Goal: Transaction & Acquisition: Book appointment/travel/reservation

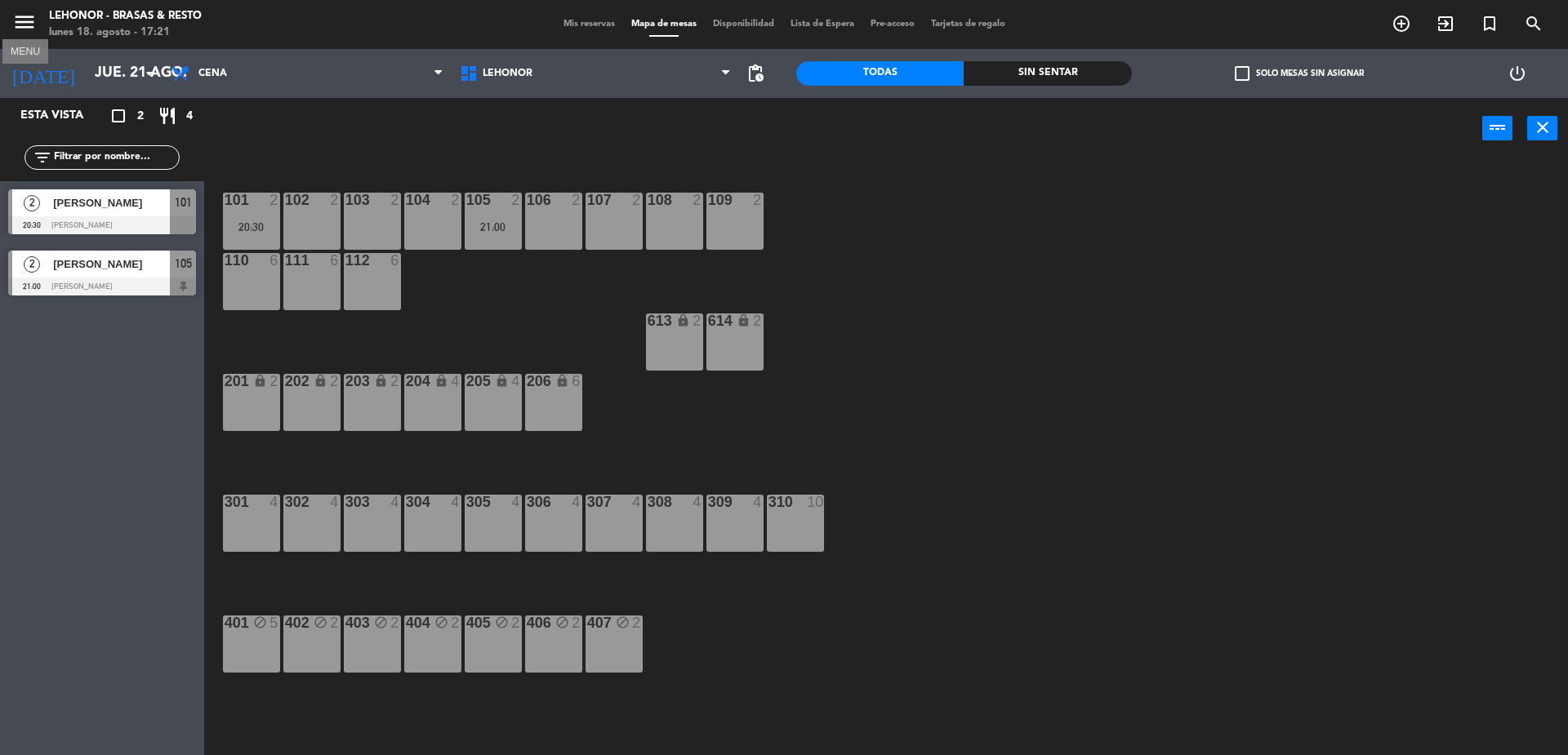
click at [25, 19] on icon "menu" at bounding box center [24, 22] width 24 height 24
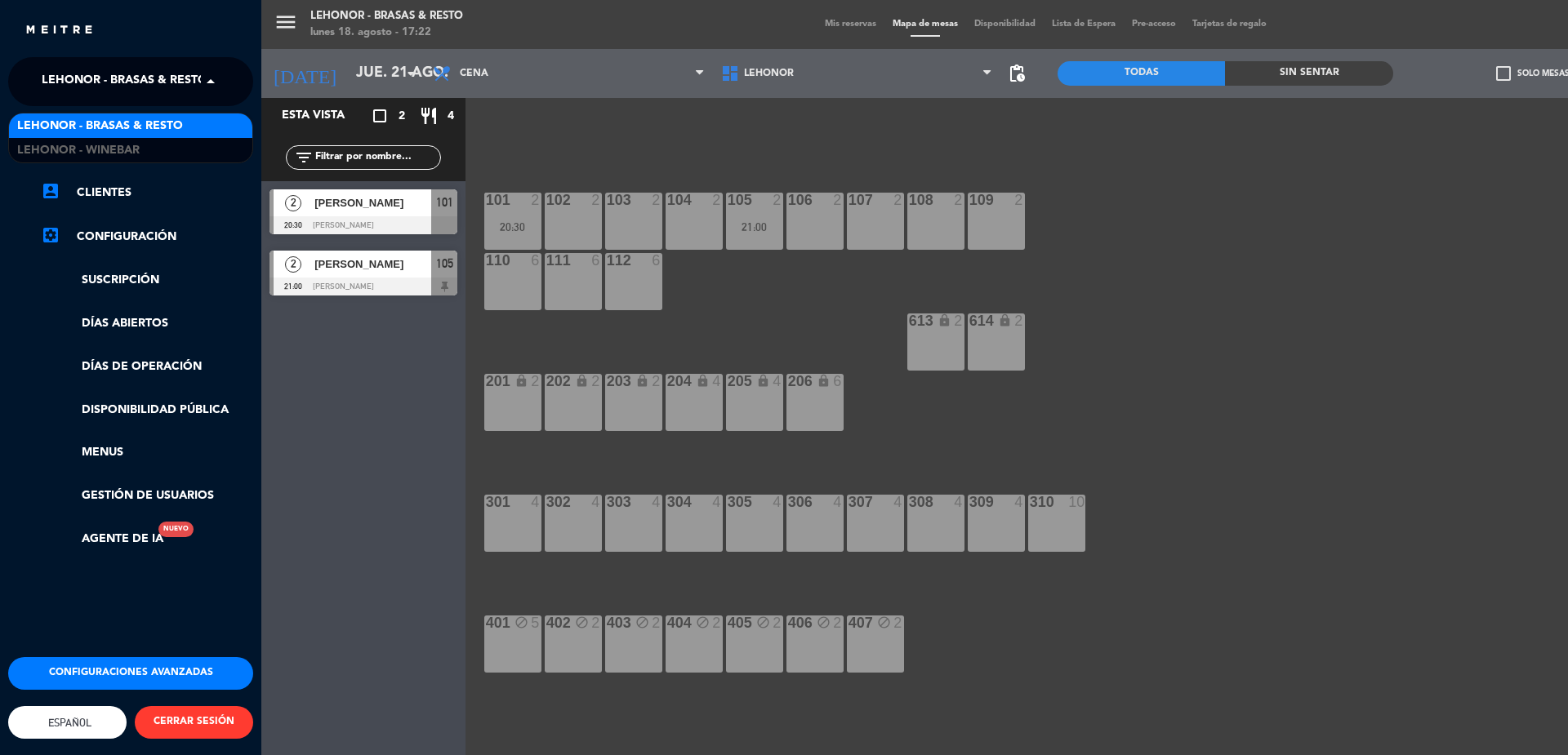
click at [215, 92] on span at bounding box center [214, 82] width 28 height 34
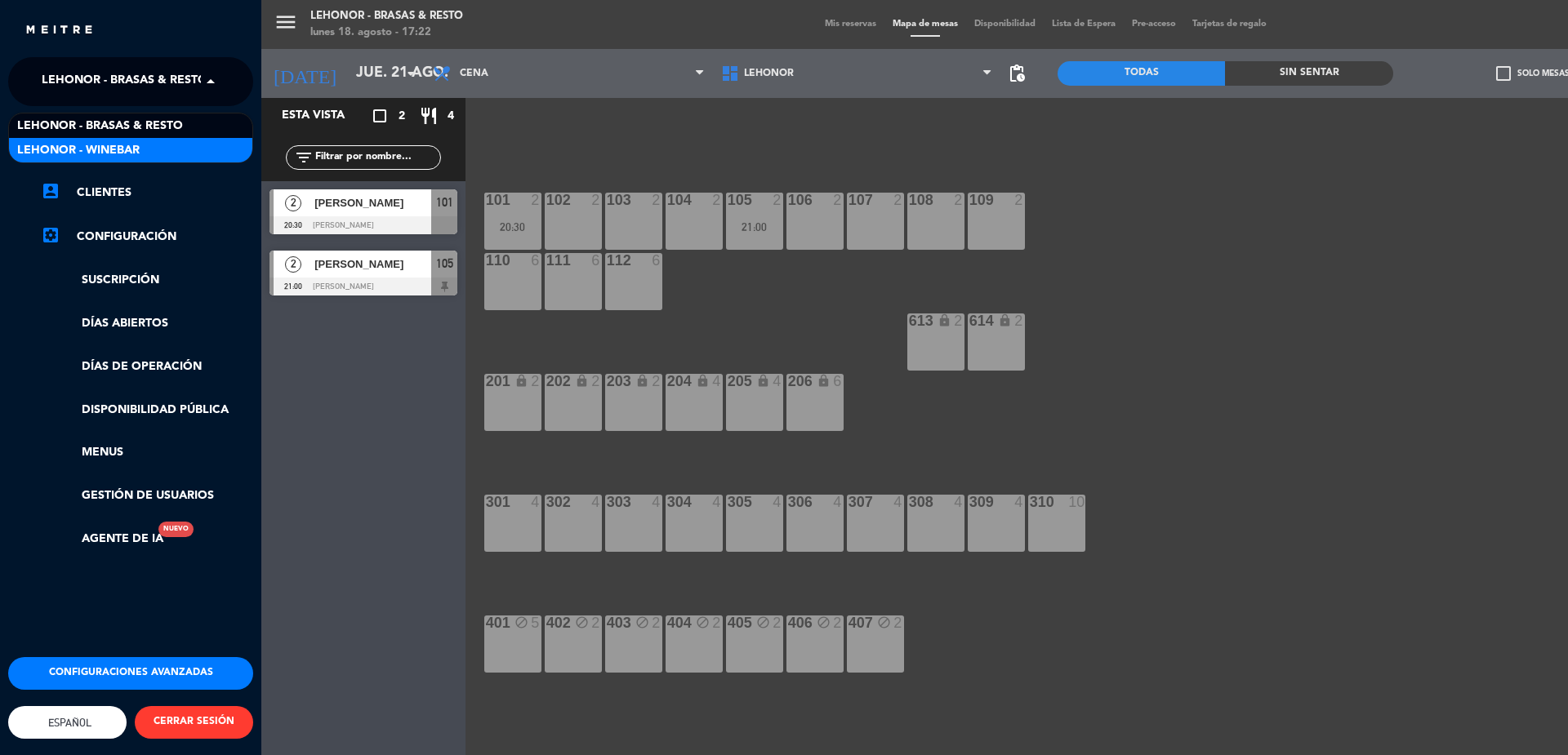
click at [141, 149] on div "Lehonor - Winebar" at bounding box center [131, 150] width 243 height 24
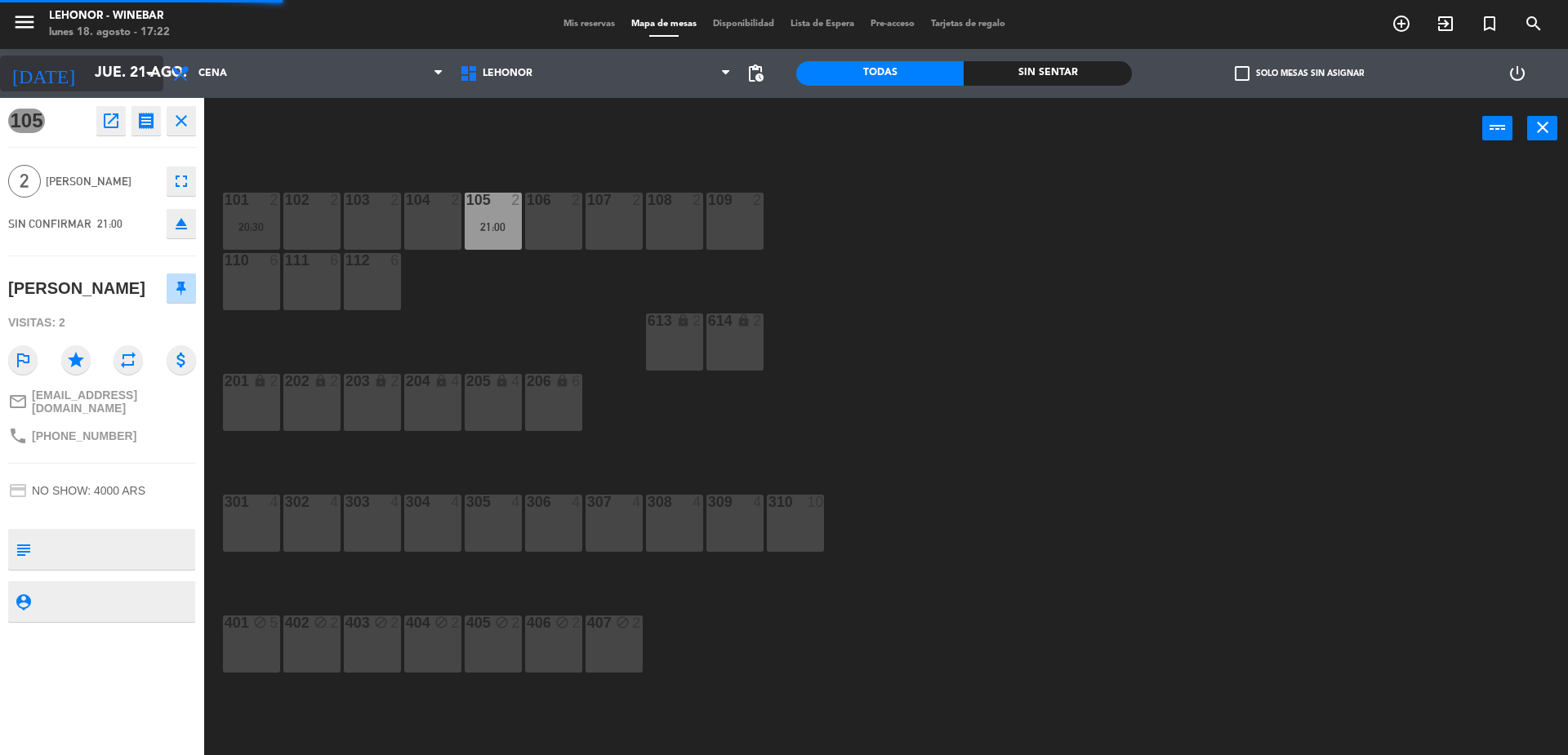
click at [109, 64] on input "jue. 21 ago." at bounding box center [181, 73] width 189 height 32
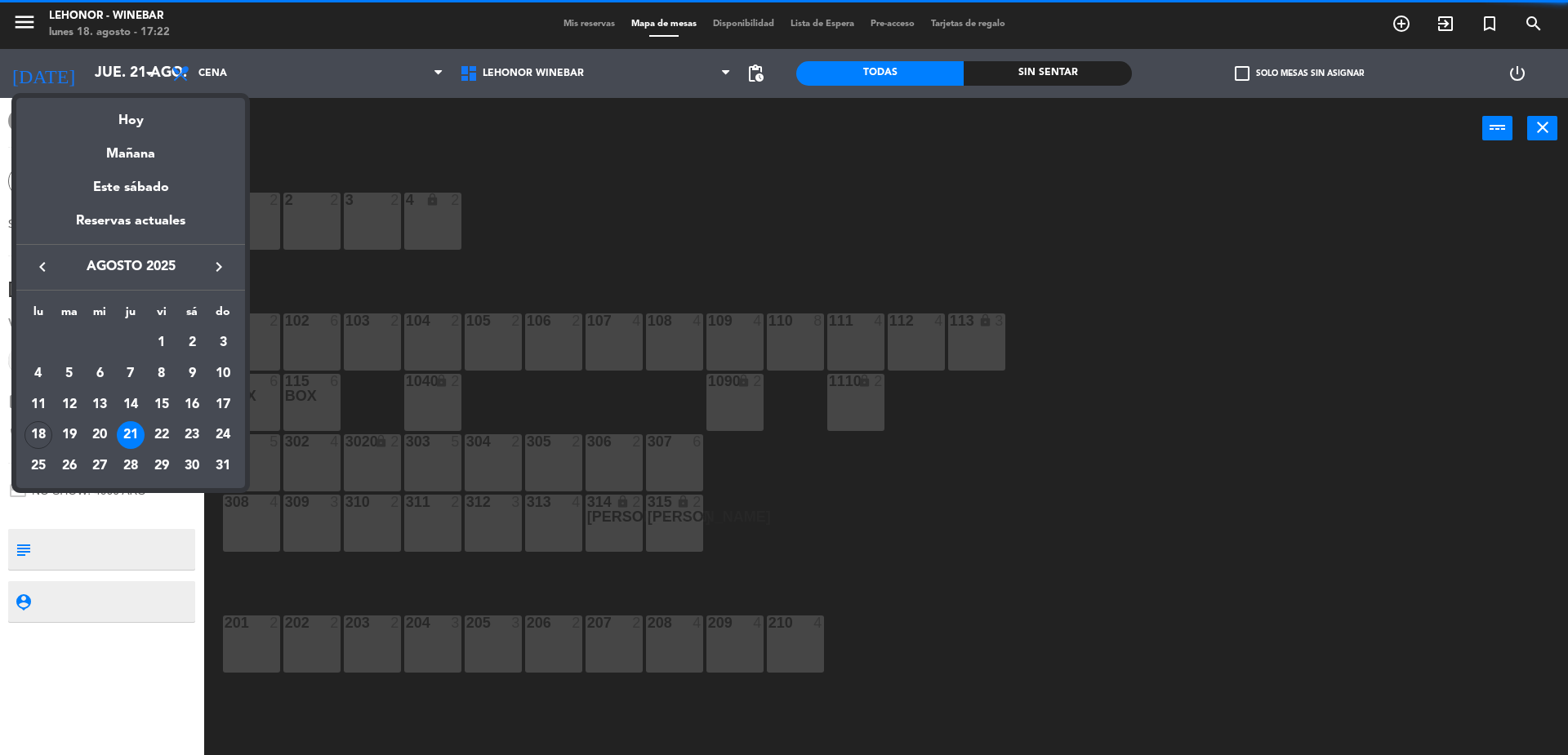
click at [373, 132] on div at bounding box center [784, 378] width 1568 height 755
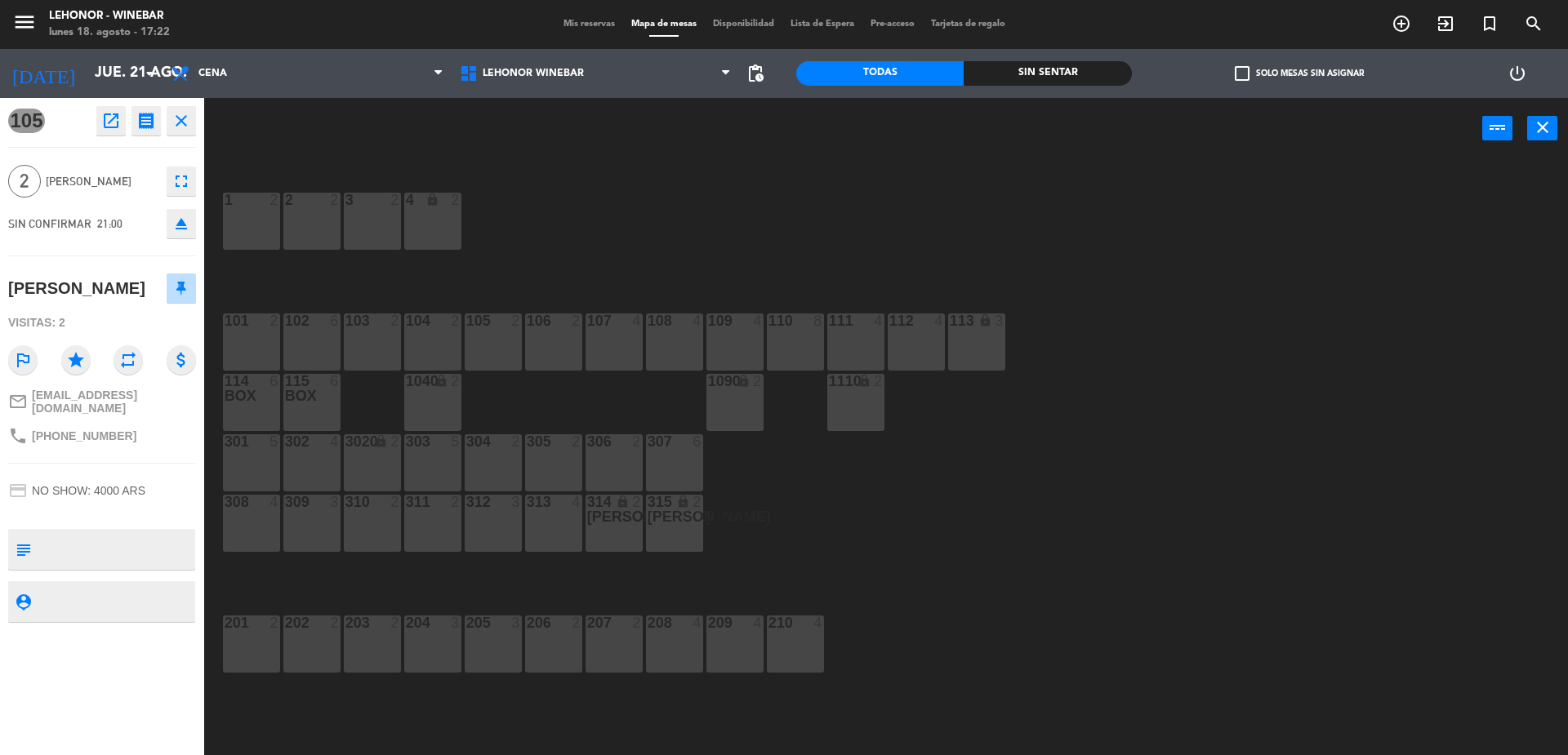
click at [348, 110] on div "power_input close" at bounding box center [843, 129] width 1279 height 62
click at [171, 115] on icon "close" at bounding box center [181, 121] width 20 height 20
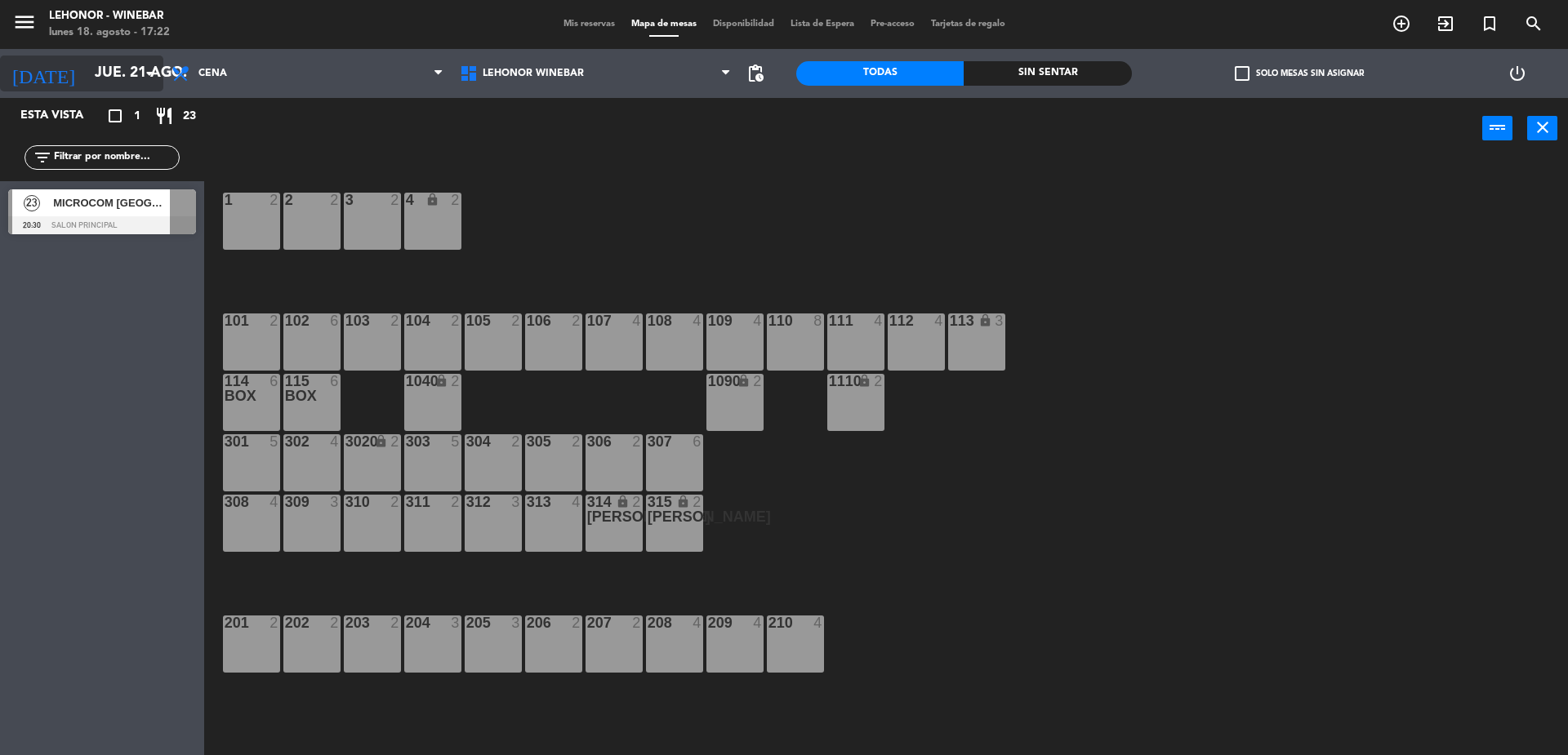
click at [113, 66] on input "jue. 21 ago." at bounding box center [181, 73] width 189 height 32
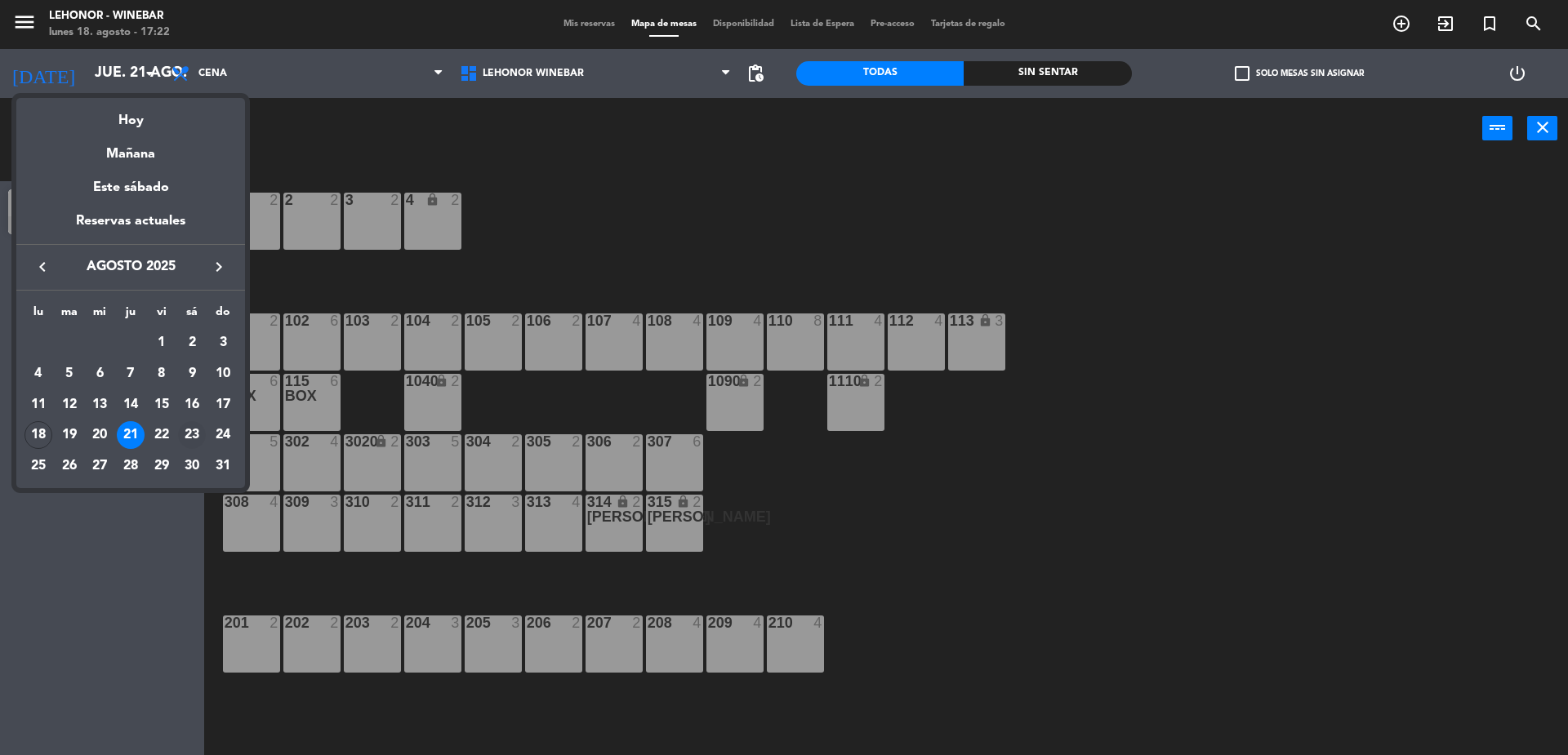
click at [196, 434] on div "23" at bounding box center [192, 435] width 28 height 28
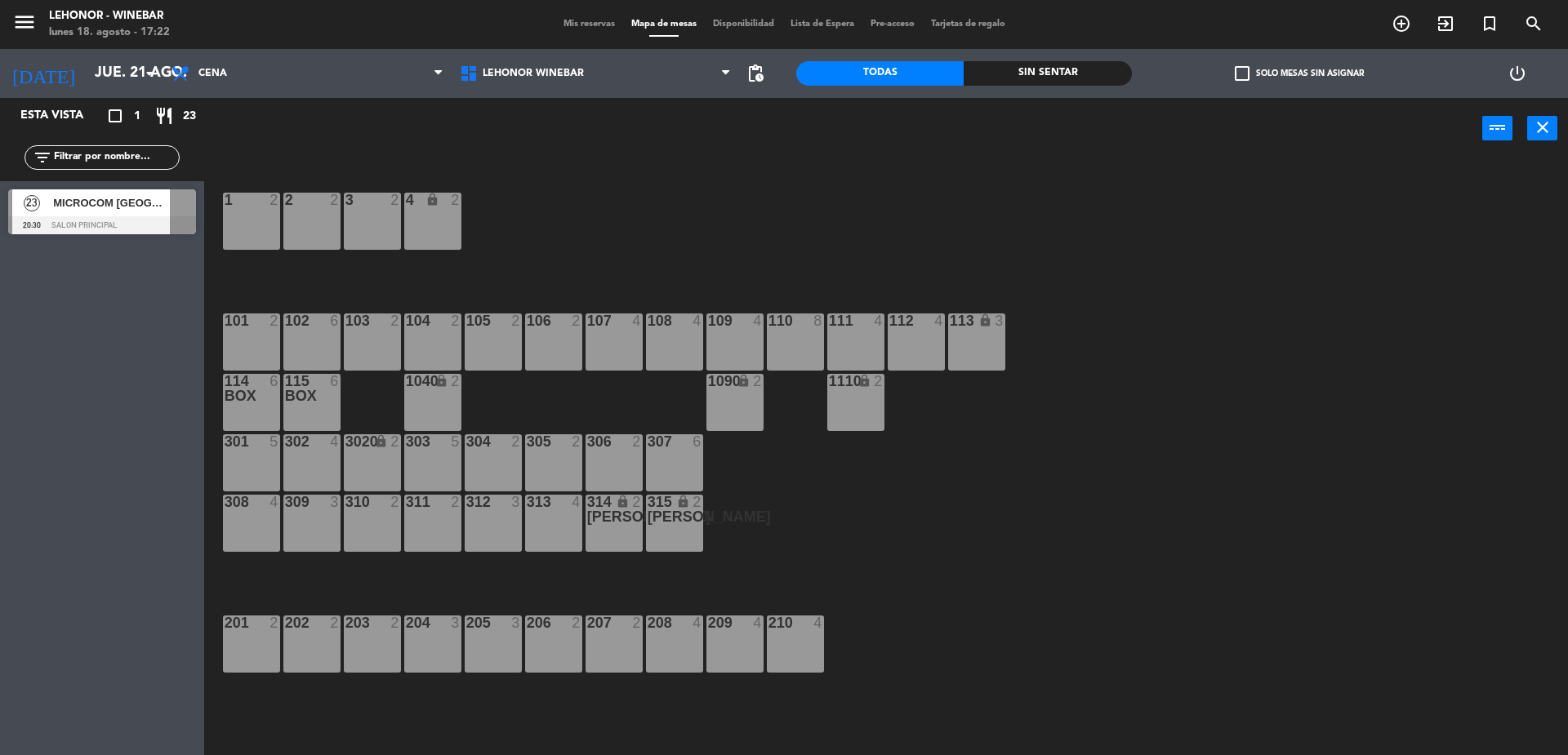
type input "sáb. 23 ago."
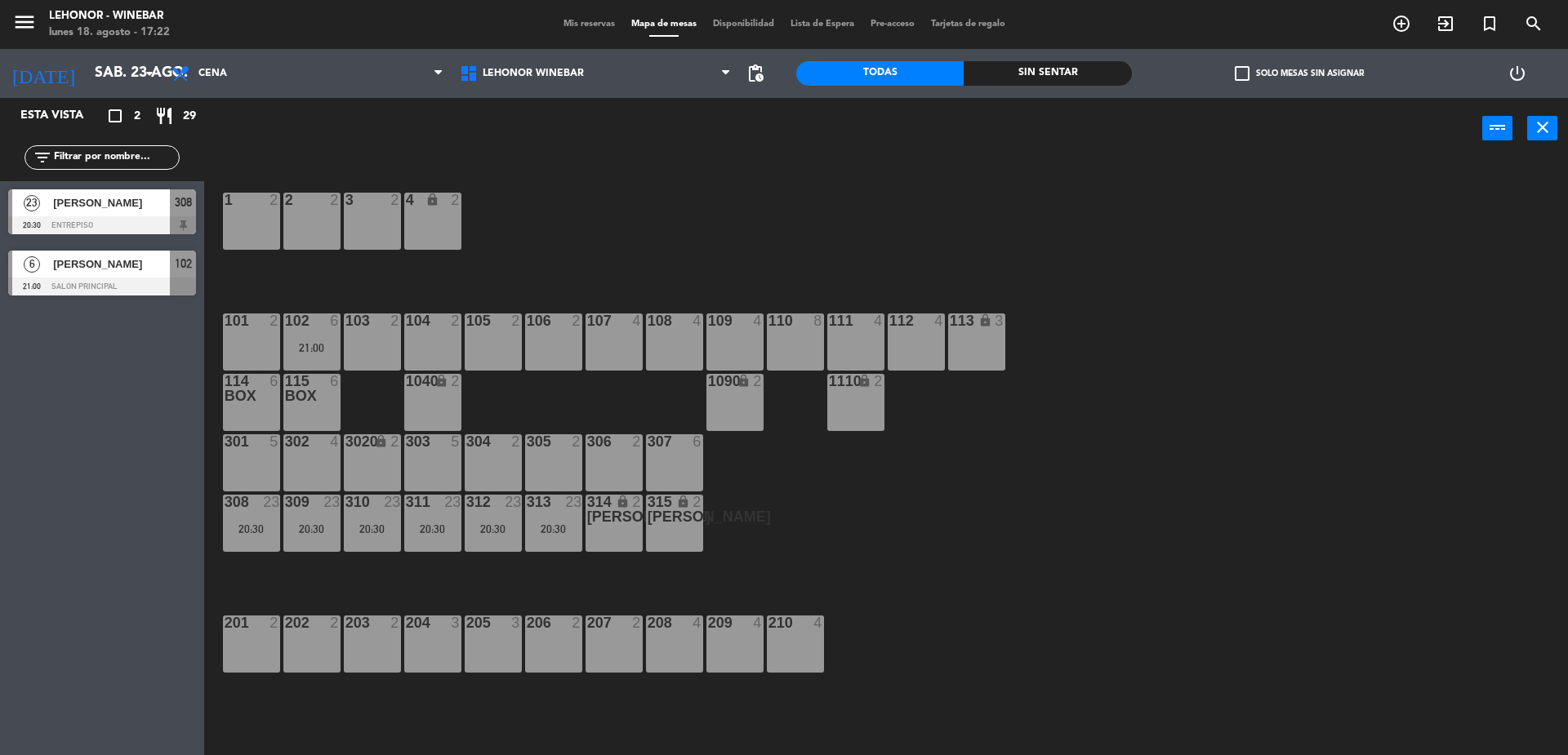
click at [150, 287] on div at bounding box center [102, 287] width 187 height 18
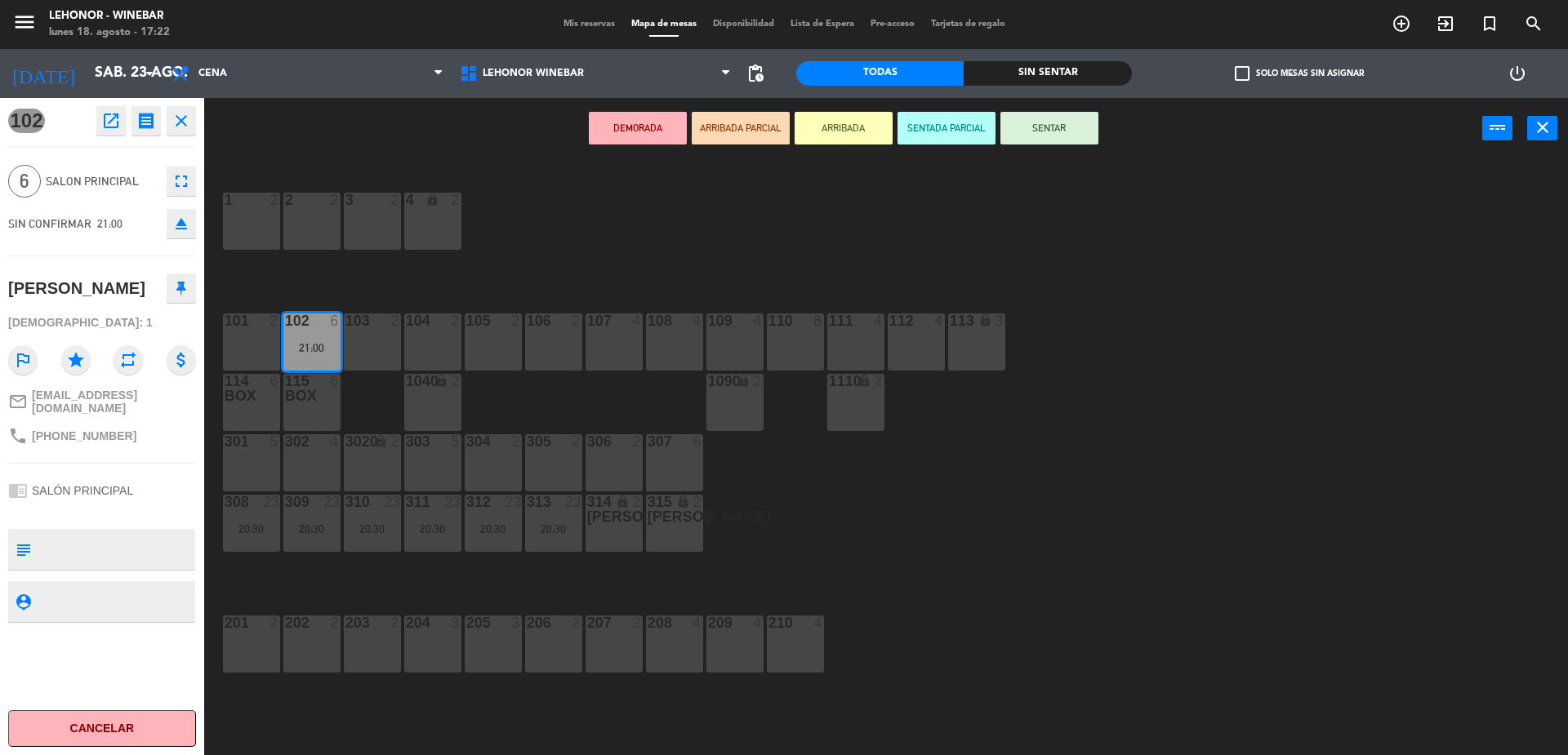
click at [116, 114] on icon "open_in_new" at bounding box center [111, 121] width 20 height 20
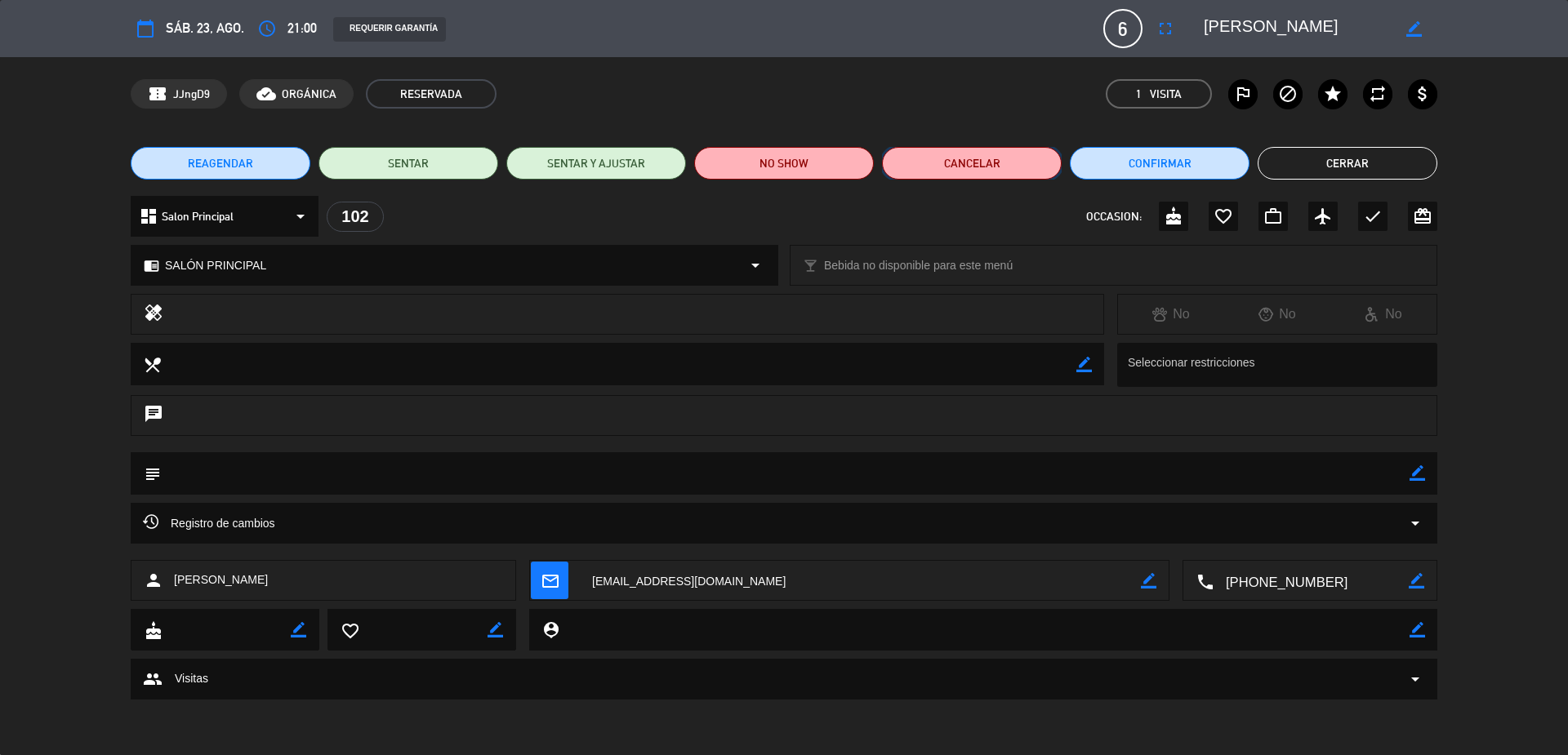
click at [979, 160] on button "Cancelar" at bounding box center [971, 163] width 179 height 32
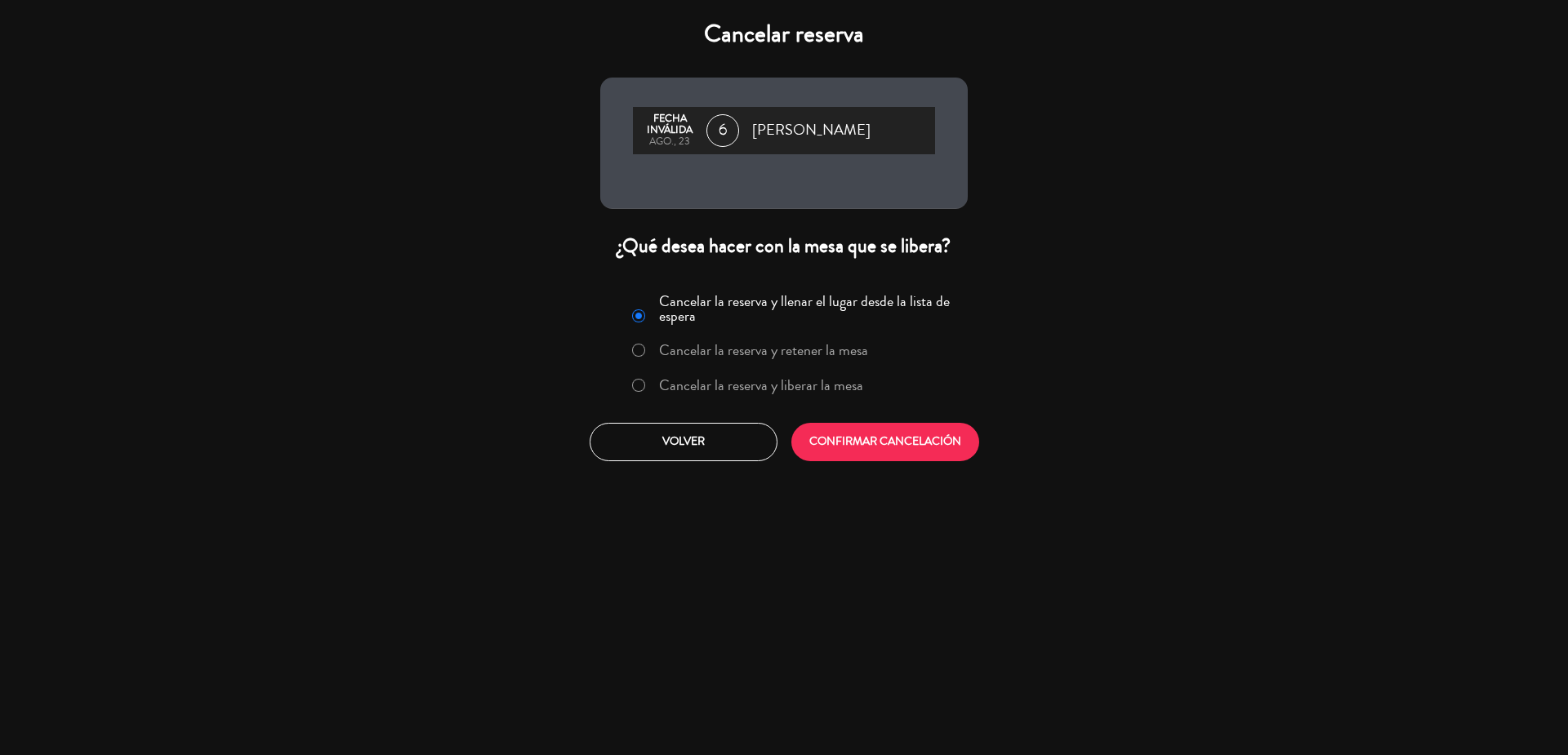
click at [709, 387] on label "Cancelar la reserva y liberar la mesa" at bounding box center [761, 386] width 205 height 14
click at [881, 450] on button "CONFIRMAR CANCELACIÓN" at bounding box center [885, 442] width 187 height 39
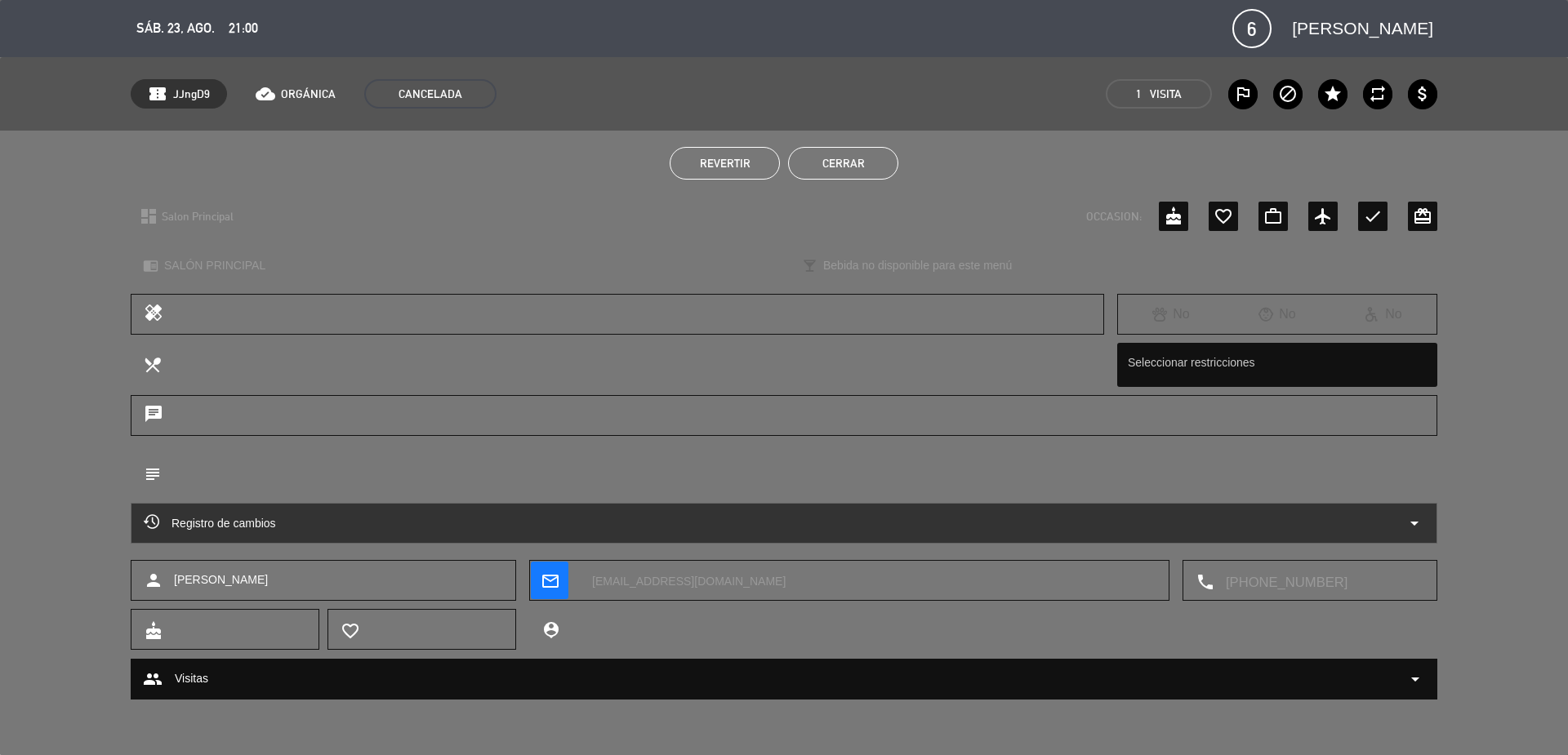
click at [816, 157] on button "Cerrar" at bounding box center [843, 163] width 110 height 32
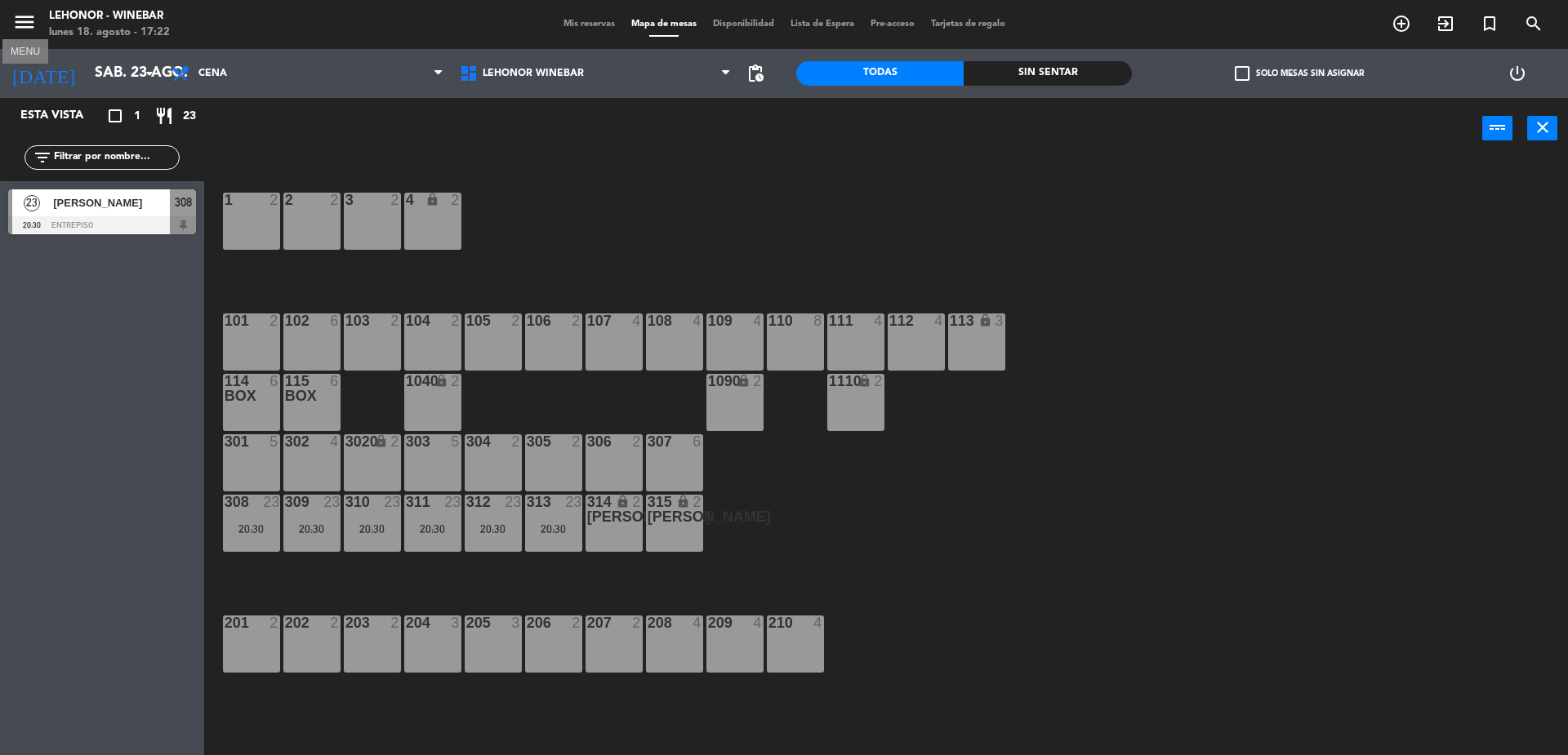
click at [24, 28] on icon "menu" at bounding box center [24, 22] width 24 height 24
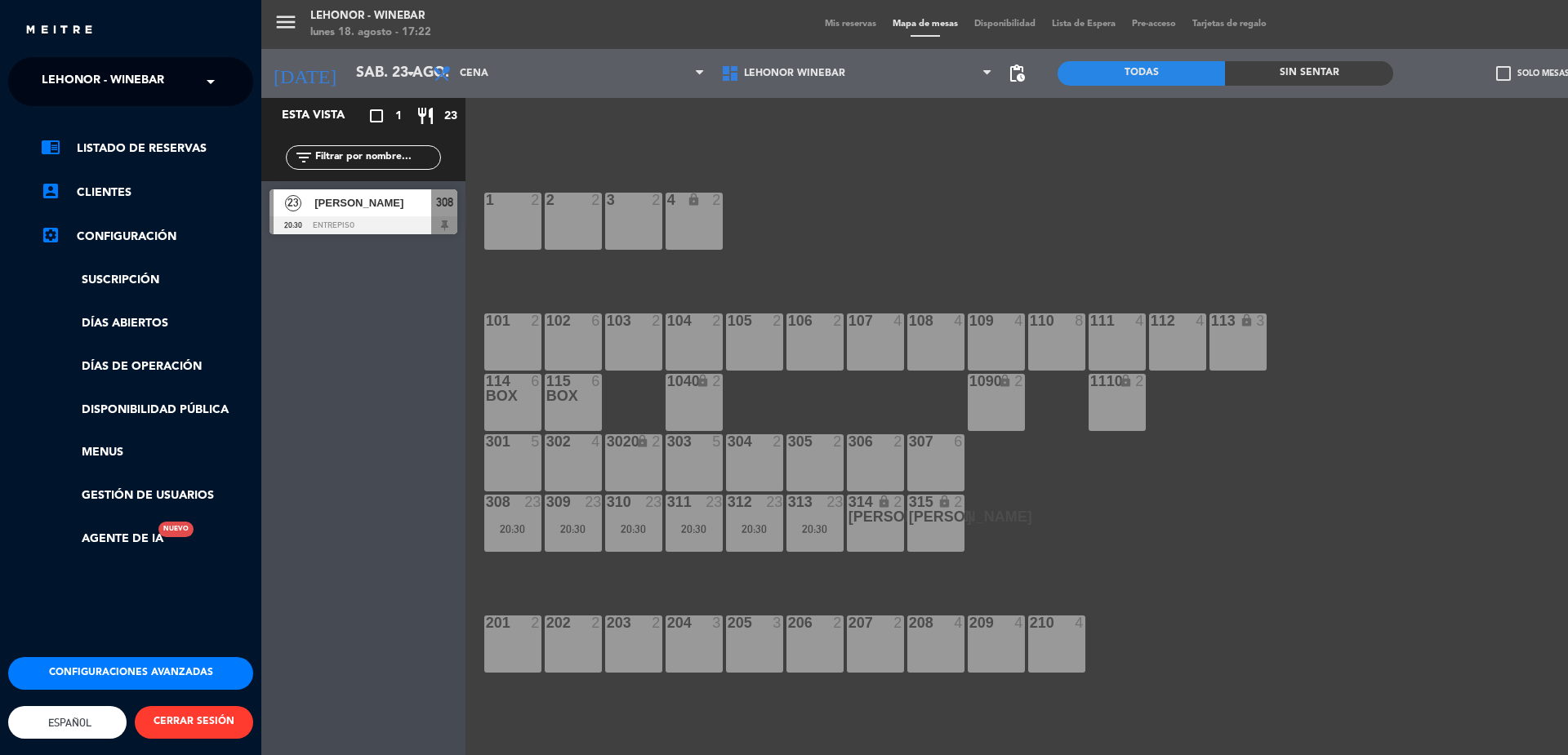
click at [132, 67] on span "Lehonor - Winebar" at bounding box center [103, 82] width 123 height 34
click at [113, 125] on span "Lehonor - Brasas & Resto" at bounding box center [100, 126] width 166 height 19
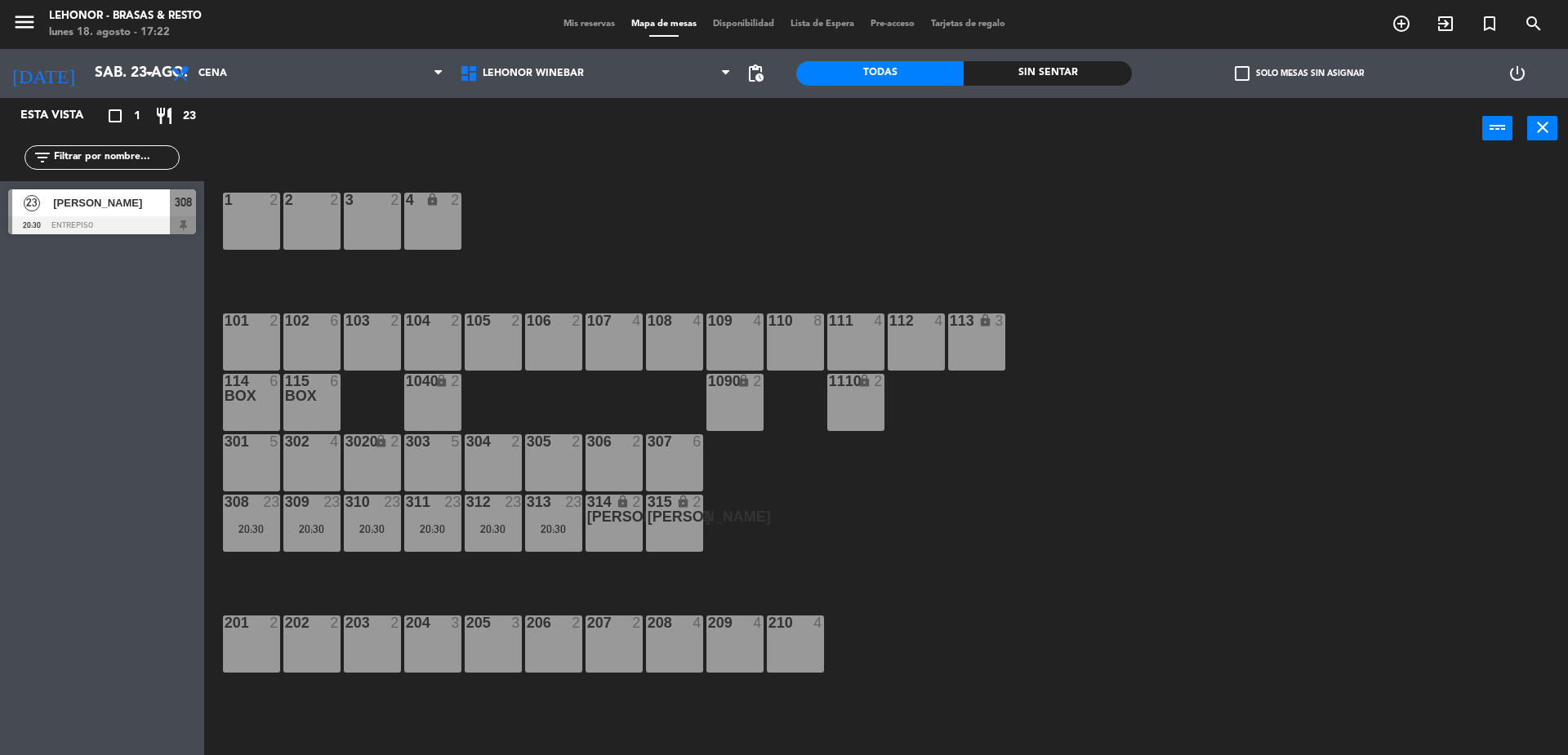
click at [602, 22] on span "Mis reservas" at bounding box center [588, 24] width 68 height 9
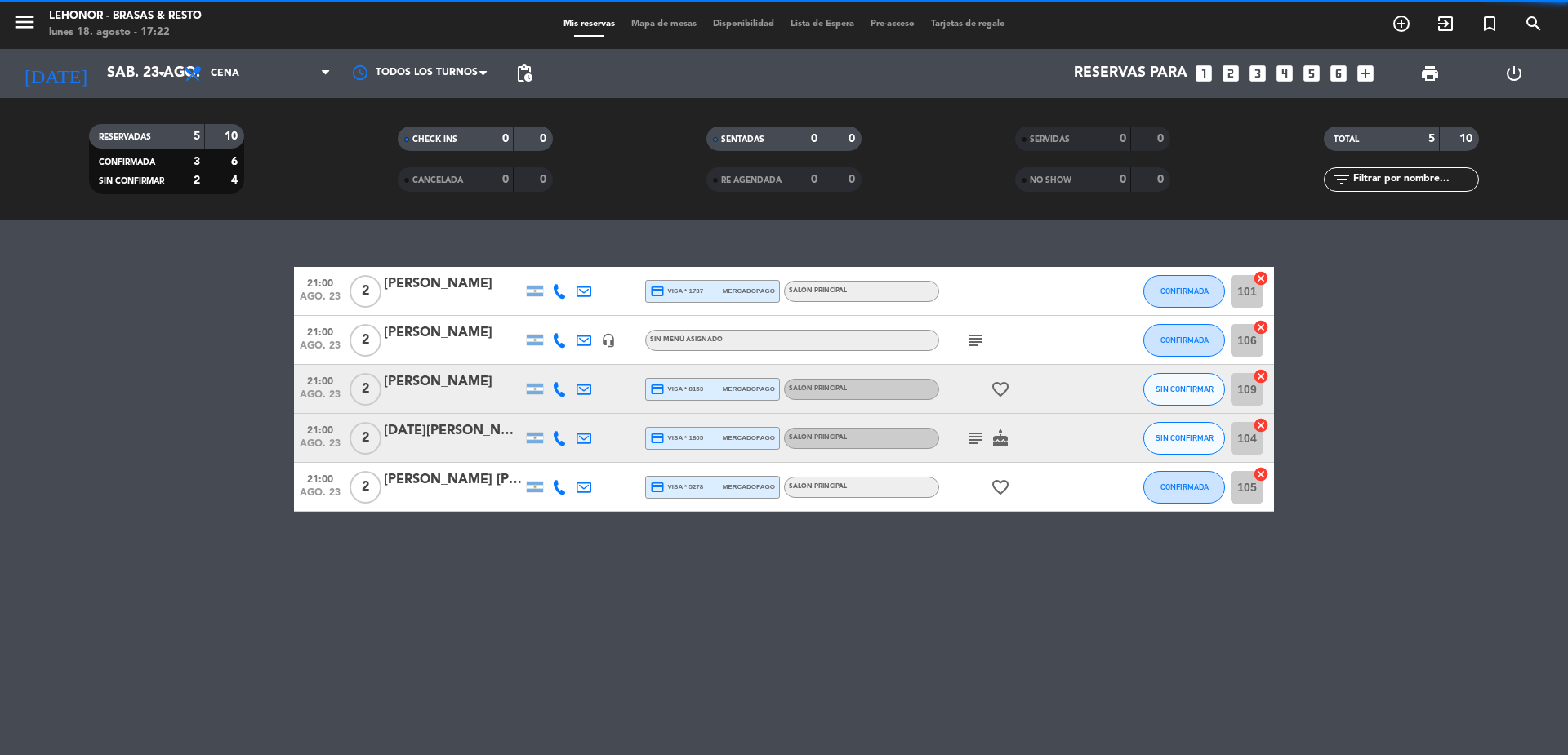
click at [679, 21] on span "Mapa de mesas" at bounding box center [664, 24] width 82 height 9
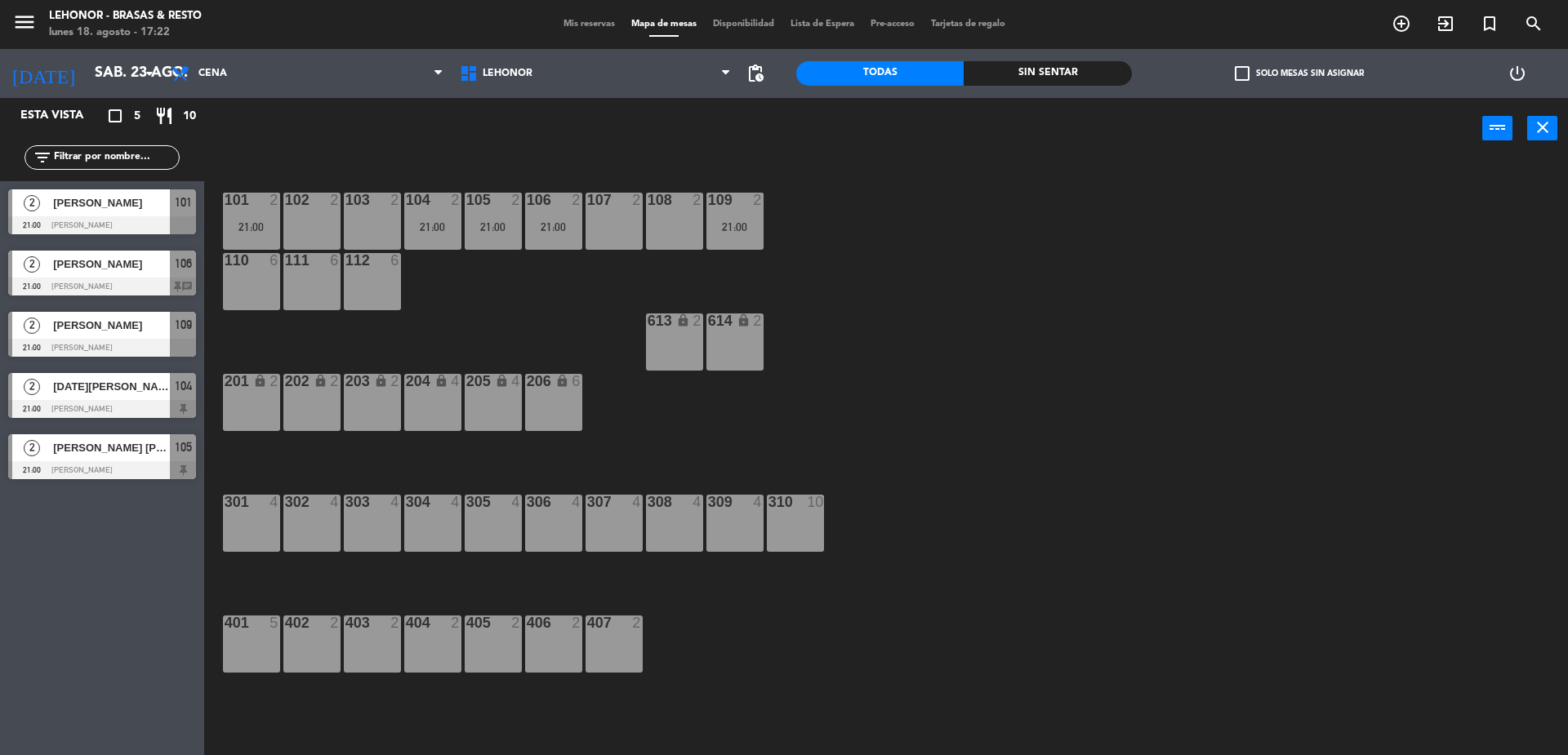
click at [322, 287] on div "111 6" at bounding box center [312, 281] width 57 height 57
click at [795, 121] on button "[GEOGRAPHIC_DATA]" at bounding box center [792, 128] width 98 height 32
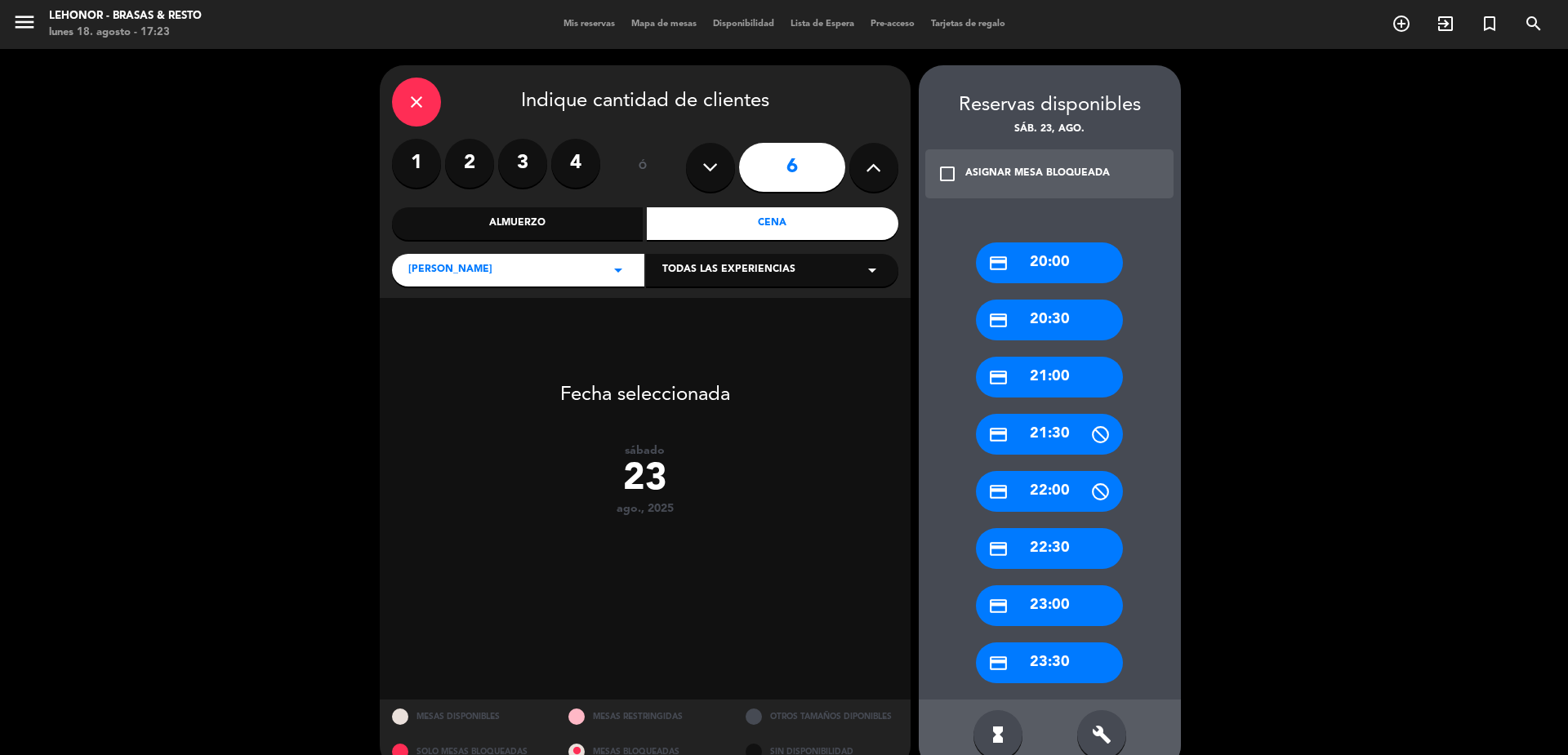
click at [1036, 381] on div "credit_card 21:00" at bounding box center [1049, 377] width 147 height 41
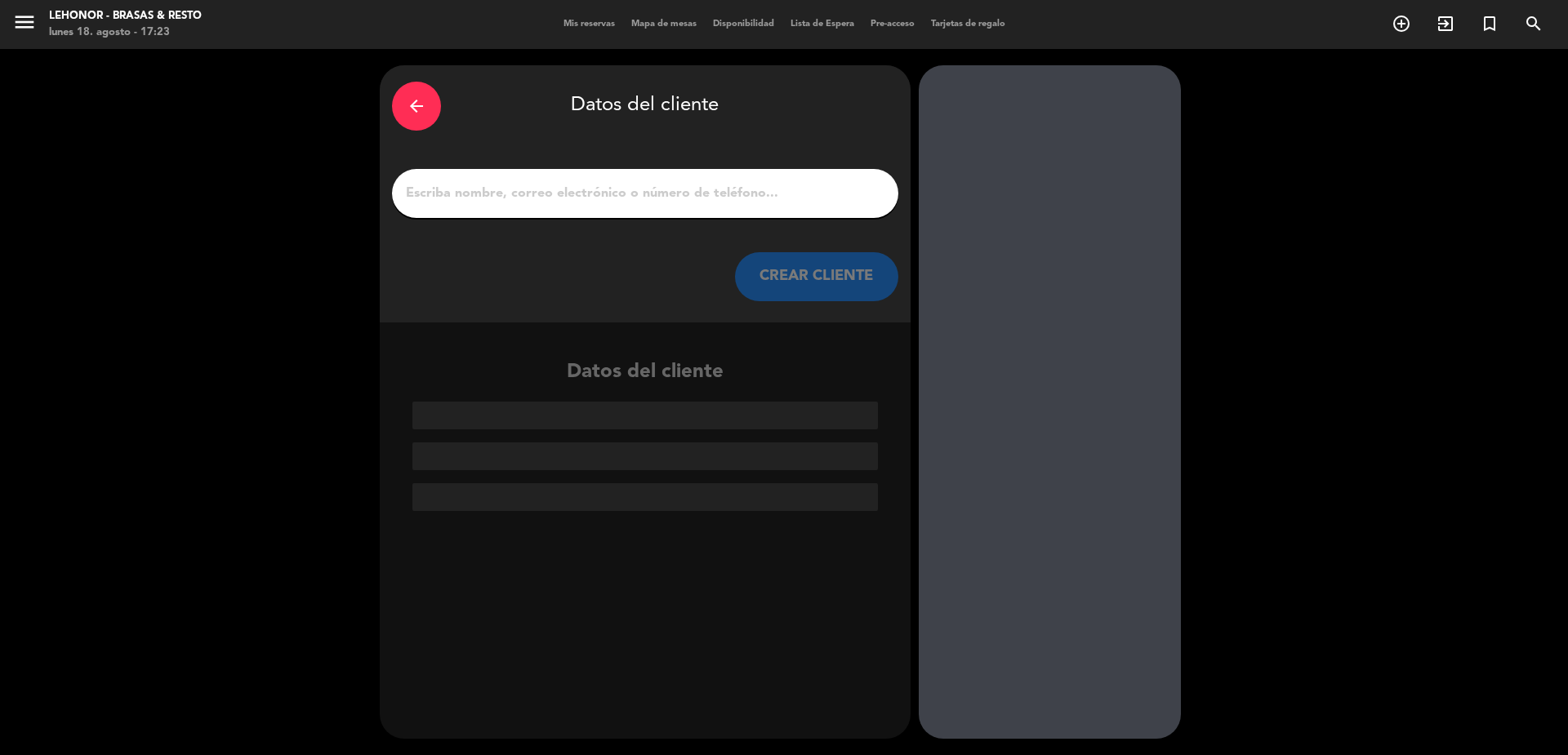
click at [653, 189] on input "1" at bounding box center [645, 193] width 482 height 23
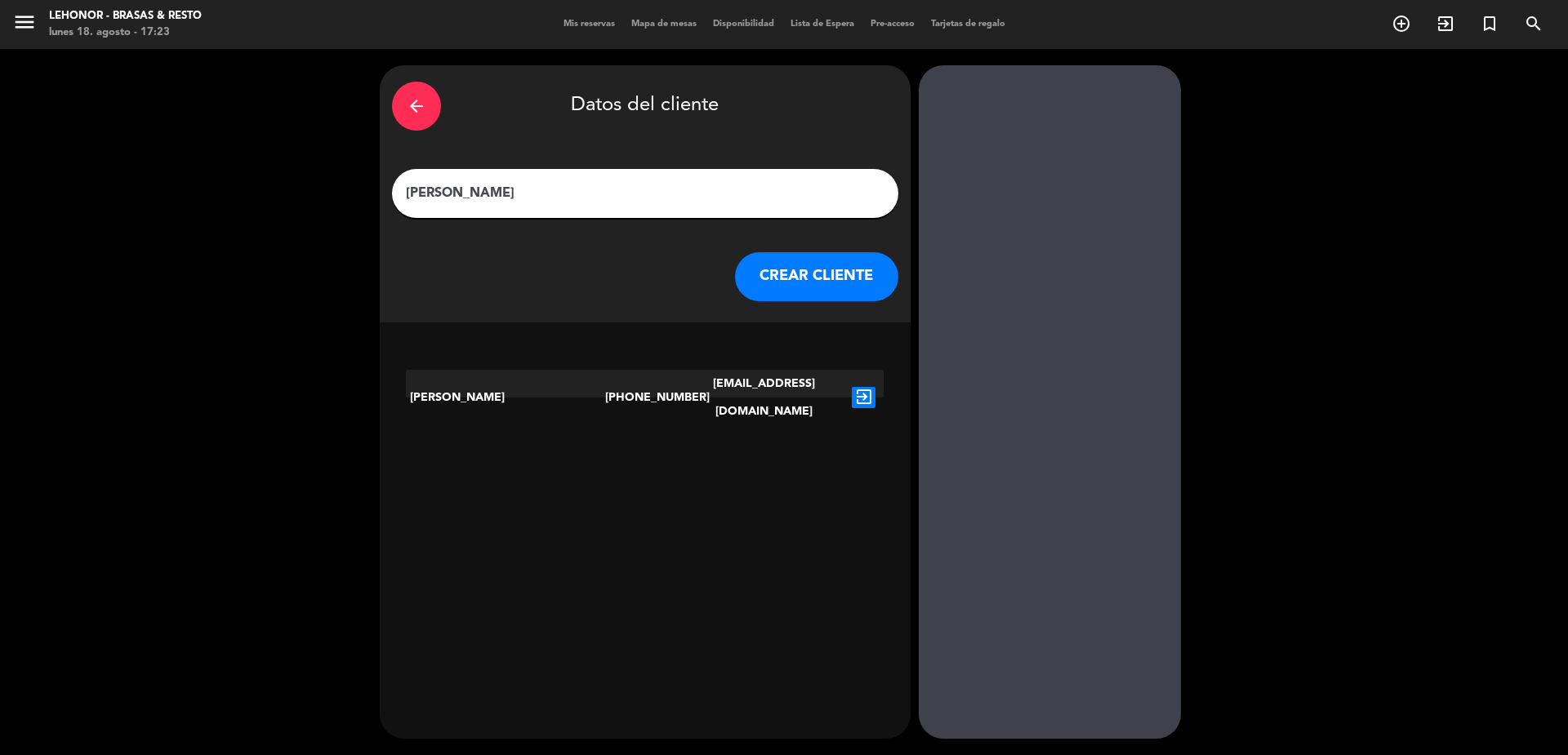
type input "[PERSON_NAME]"
click at [861, 387] on icon "exit_to_app" at bounding box center [863, 398] width 23 height 22
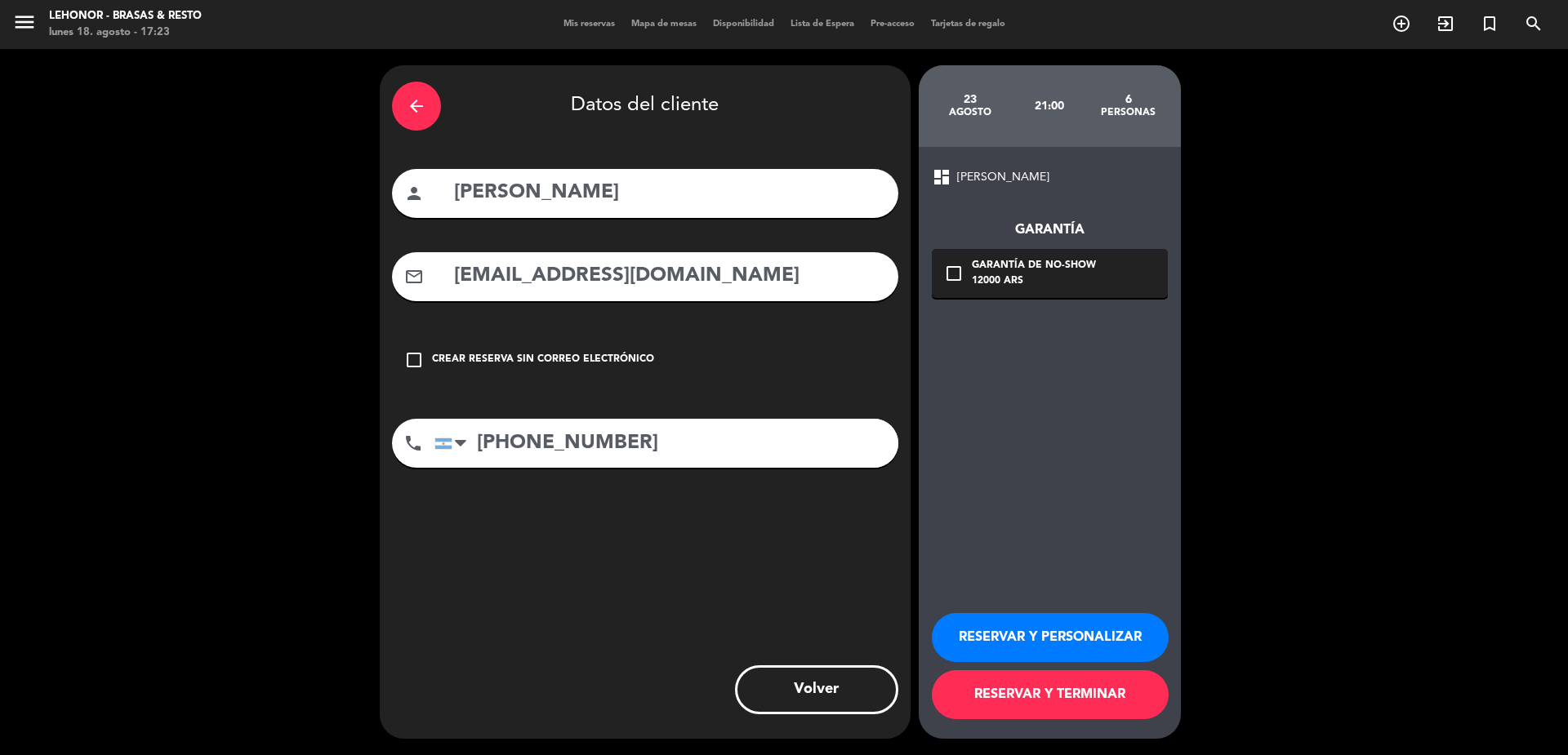
click at [1052, 282] on div "12000 ARS" at bounding box center [1035, 282] width 124 height 16
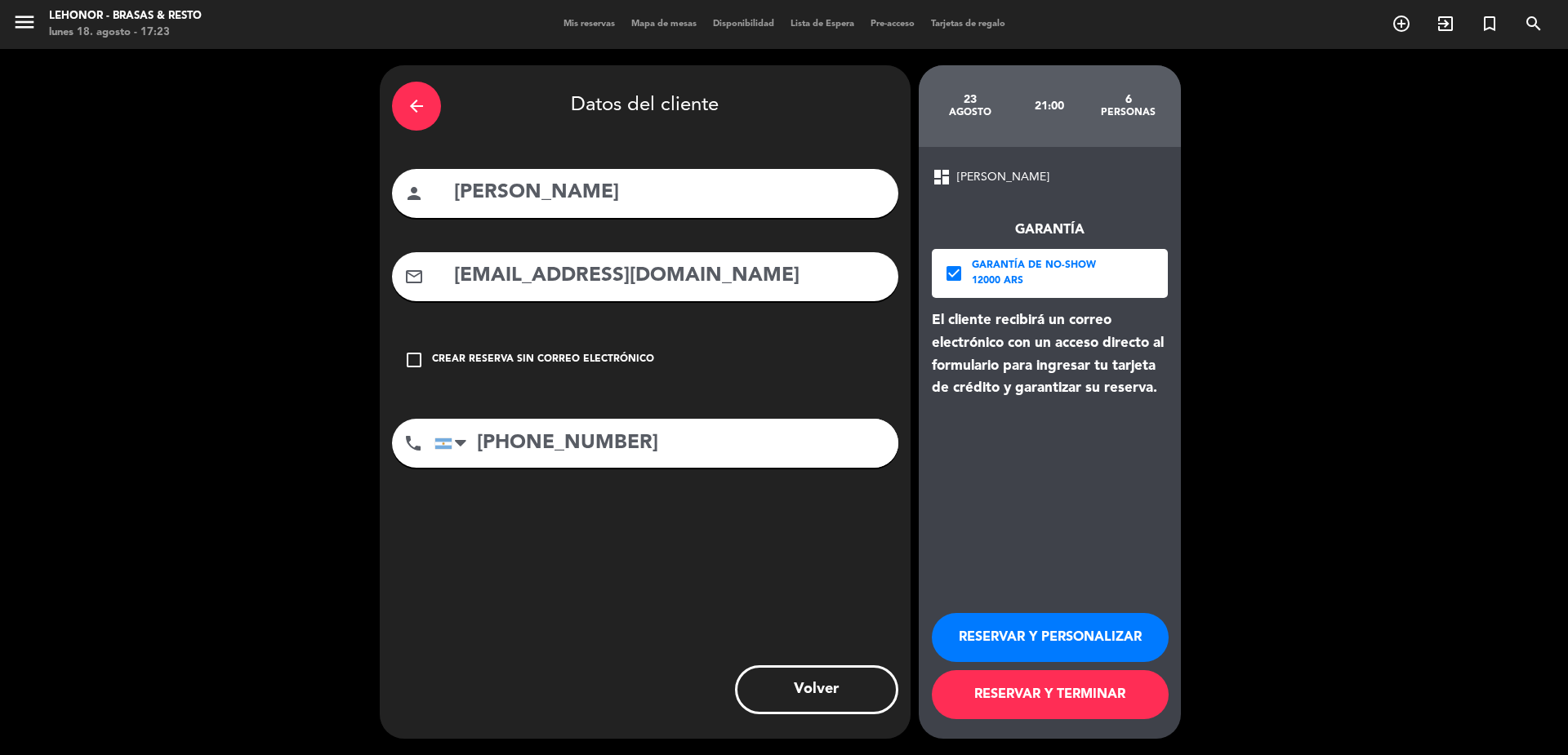
click at [1015, 632] on button "RESERVAR Y PERSONALIZAR" at bounding box center [1050, 638] width 237 height 49
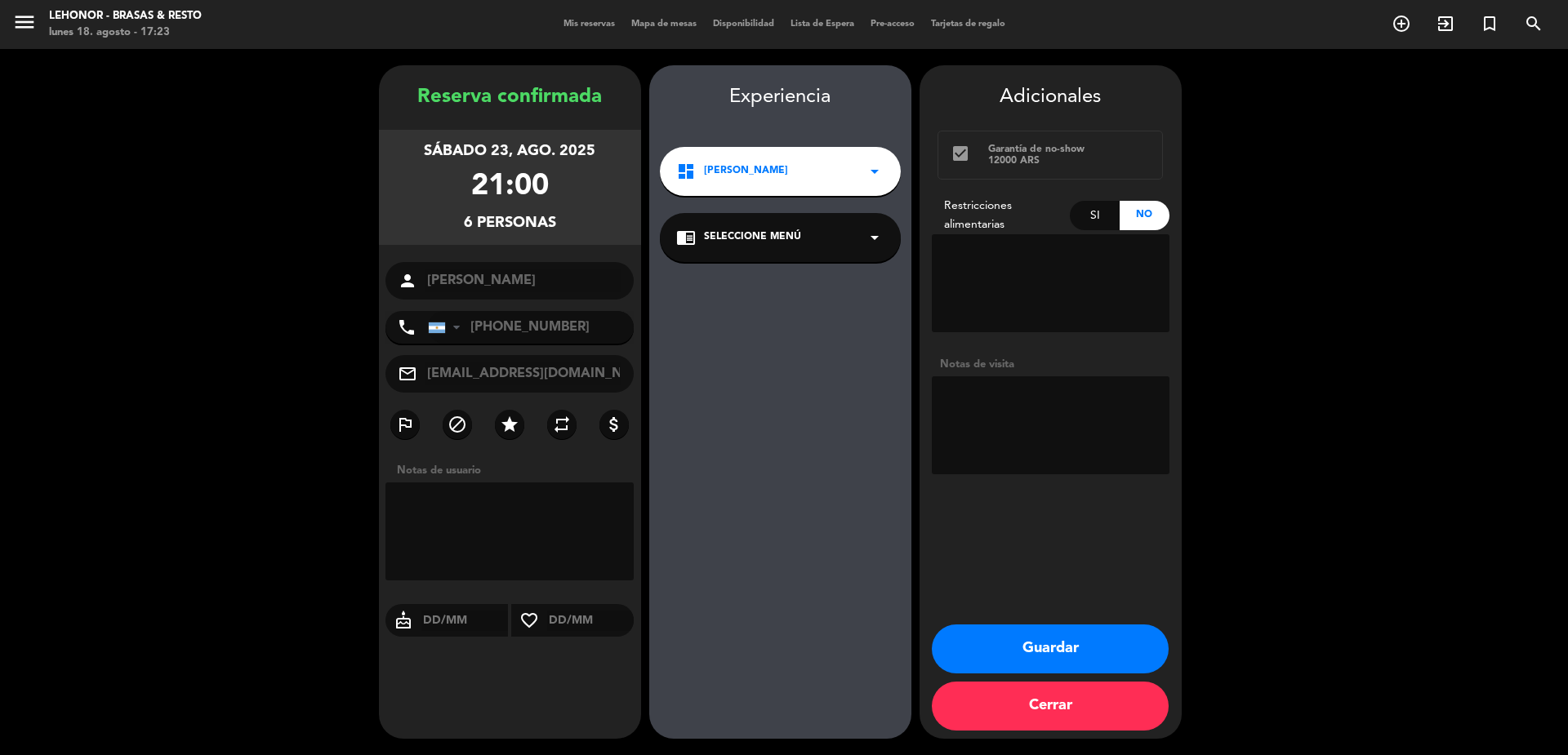
click at [1041, 265] on textarea at bounding box center [1051, 283] width 238 height 98
click at [1049, 396] on textarea at bounding box center [1051, 425] width 238 height 98
type textarea "PREFIERE SOBRE [PERSON_NAME]."
click at [1071, 647] on button "Guardar" at bounding box center [1050, 649] width 237 height 49
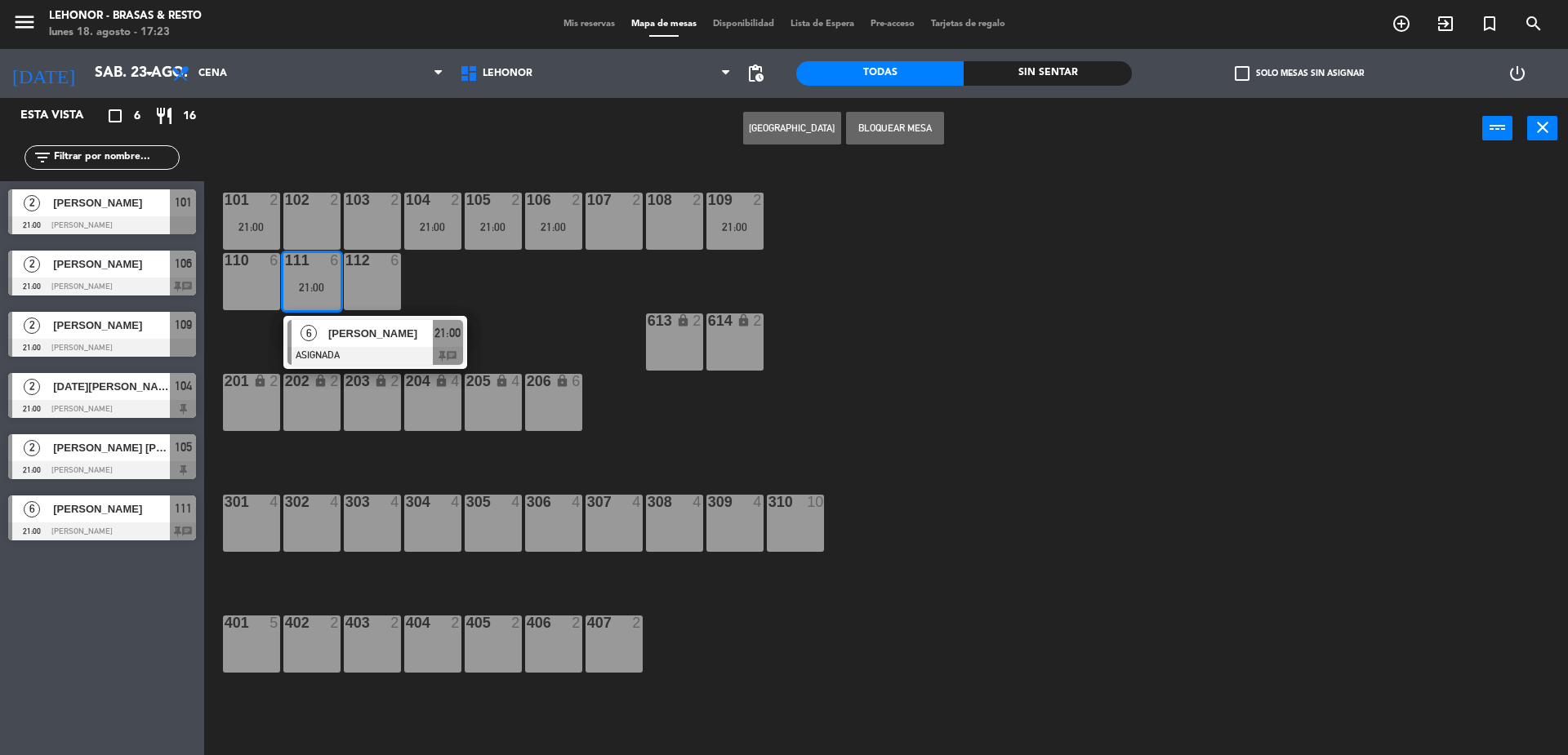
click at [548, 322] on div "101 2 21:00 102 2 103 2 104 2 21:00 105 2 21:00 106 2 21:00 107 2 108 2 109 2 2…" at bounding box center [894, 461] width 1348 height 596
